Goal: Share content: Share content

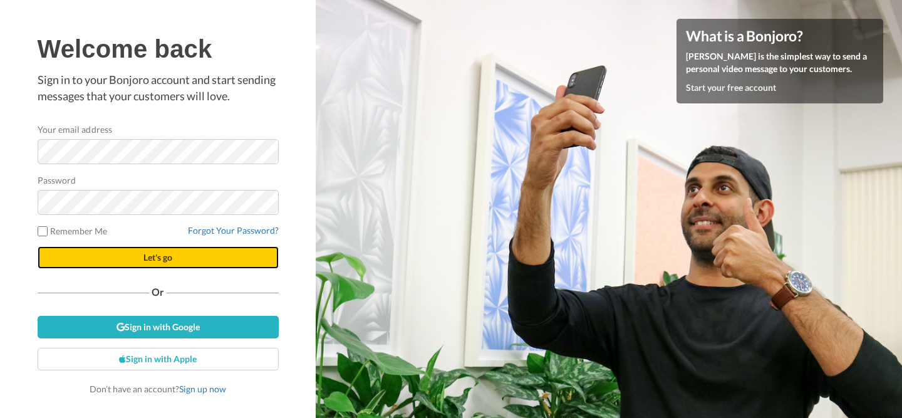
click at [63, 255] on button "Let's go" at bounding box center [158, 257] width 241 height 23
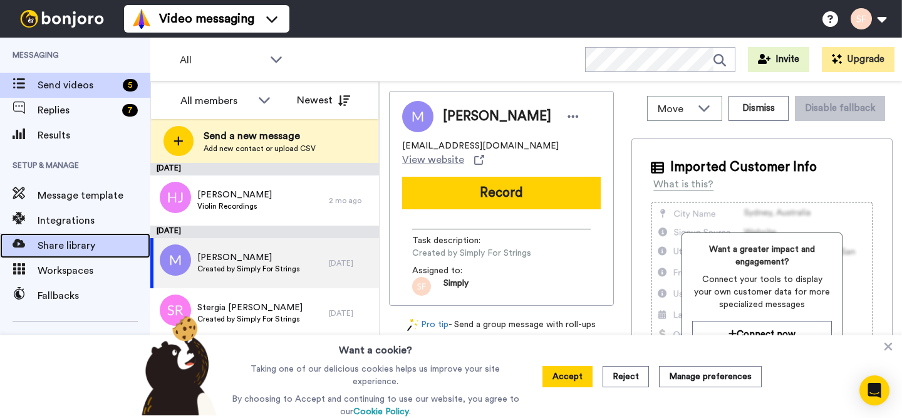
click at [109, 251] on span "Share library" at bounding box center [94, 245] width 113 height 15
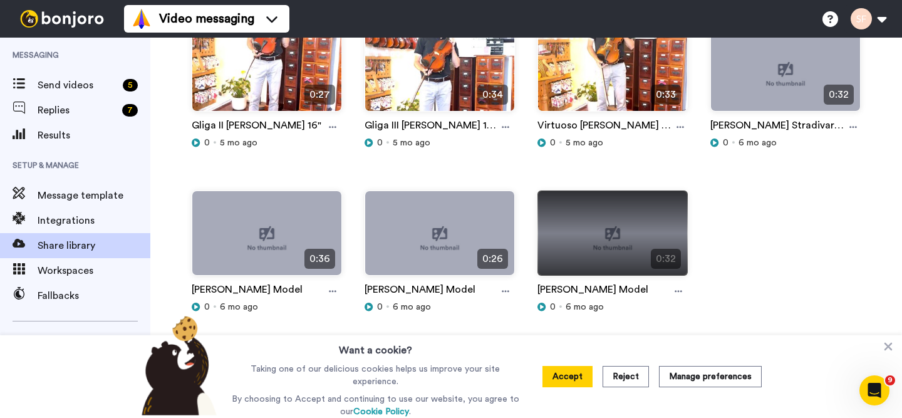
scroll to position [1143, 0]
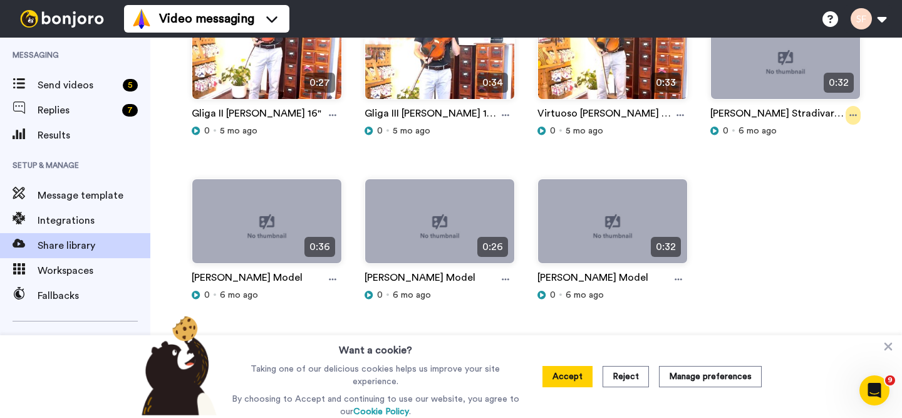
click at [850, 112] on icon at bounding box center [854, 115] width 8 height 9
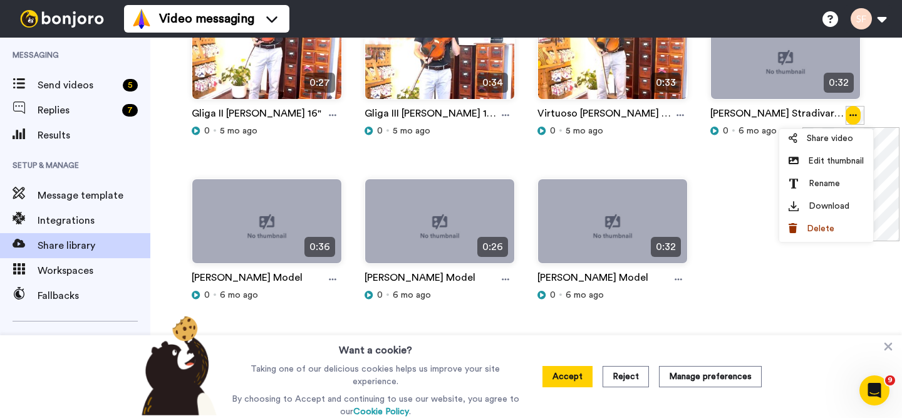
click at [850, 112] on icon at bounding box center [854, 115] width 8 height 9
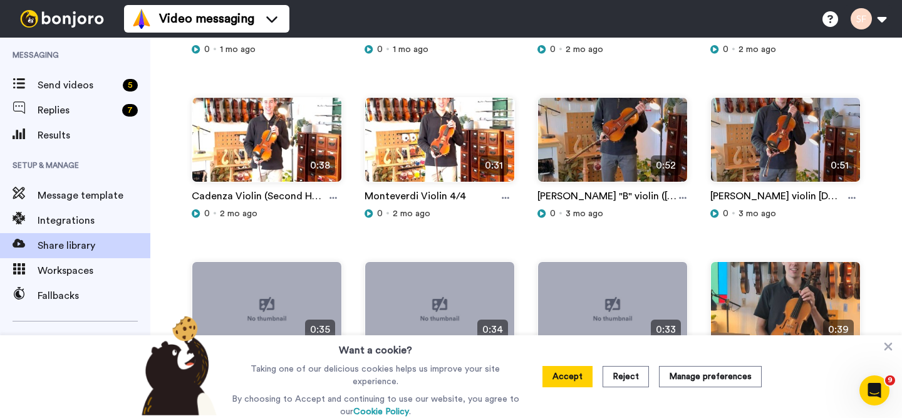
scroll to position [0, 0]
